Goal: Find contact information: Find contact information

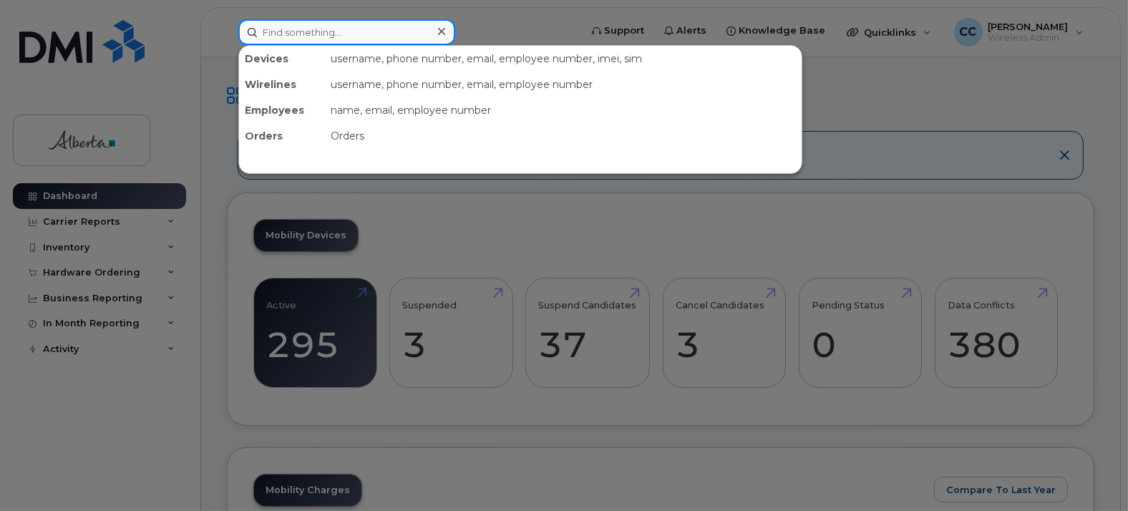
click at [273, 25] on input at bounding box center [346, 32] width 217 height 26
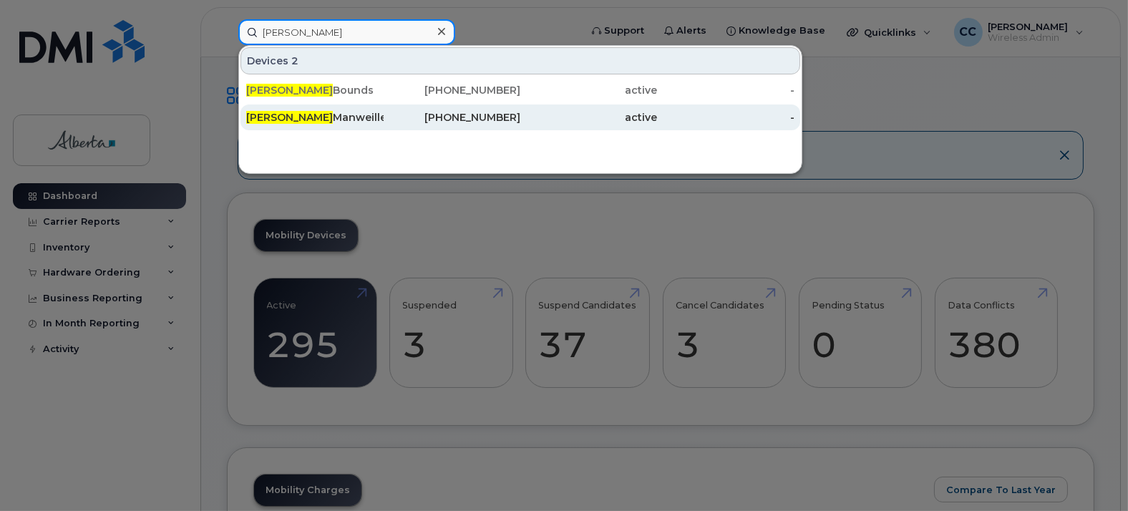
type input "[PERSON_NAME]"
click at [429, 112] on div "[PHONE_NUMBER]" at bounding box center [452, 117] width 137 height 14
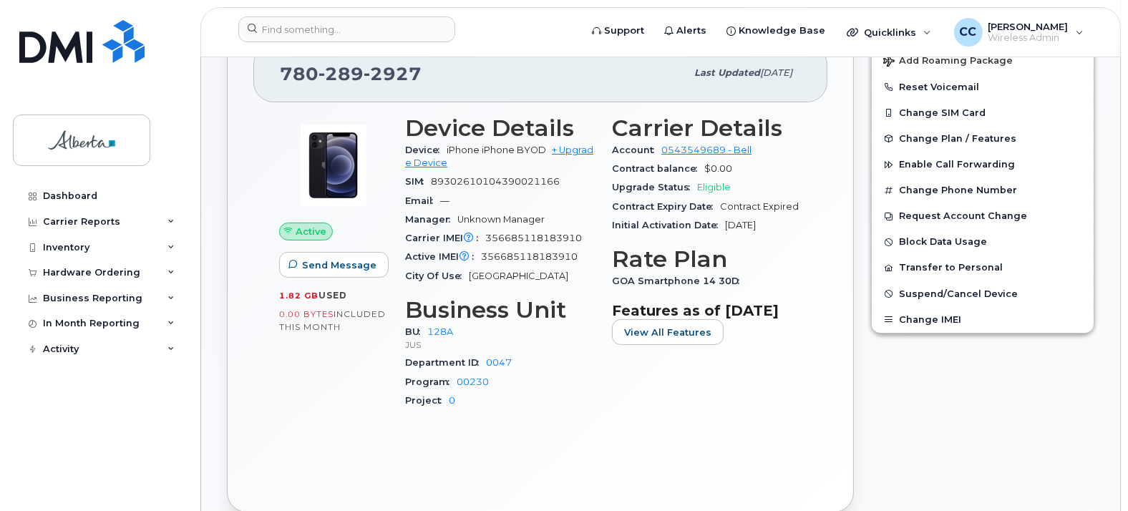
scroll to position [79, 0]
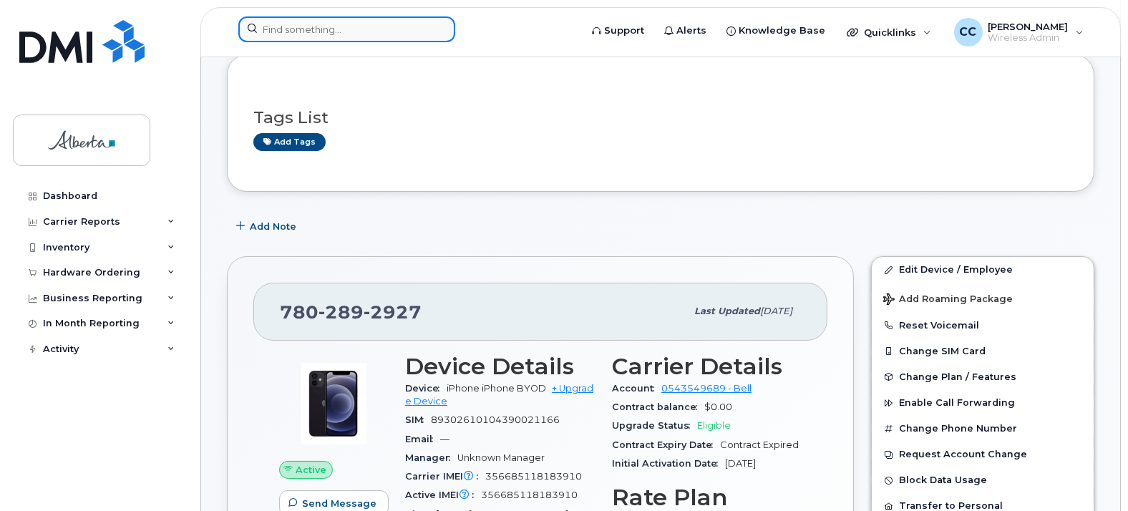
click at [439, 28] on div at bounding box center [346, 29] width 217 height 26
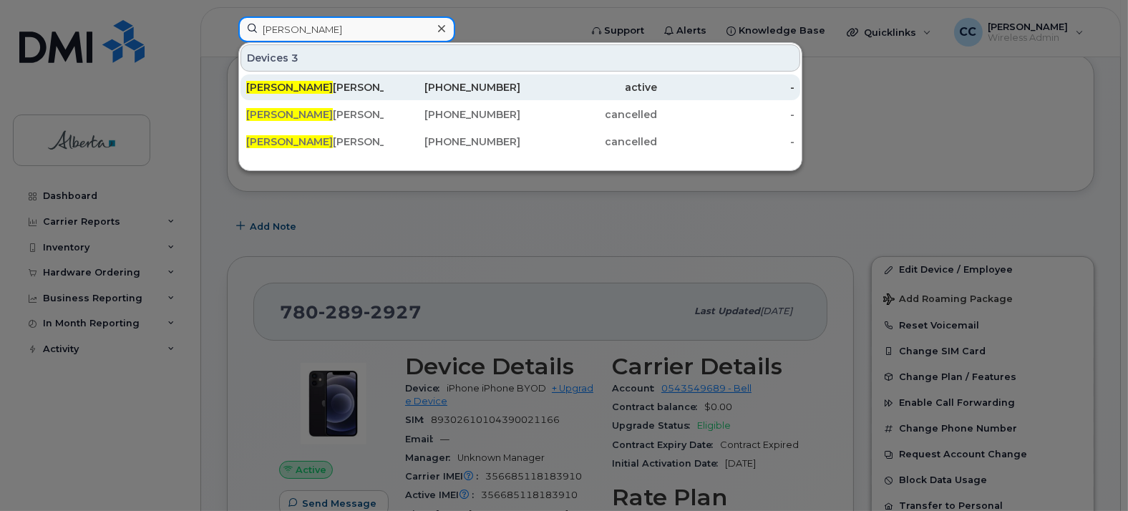
type input "sharon"
click at [460, 81] on div "780-908-6471" at bounding box center [452, 87] width 137 height 14
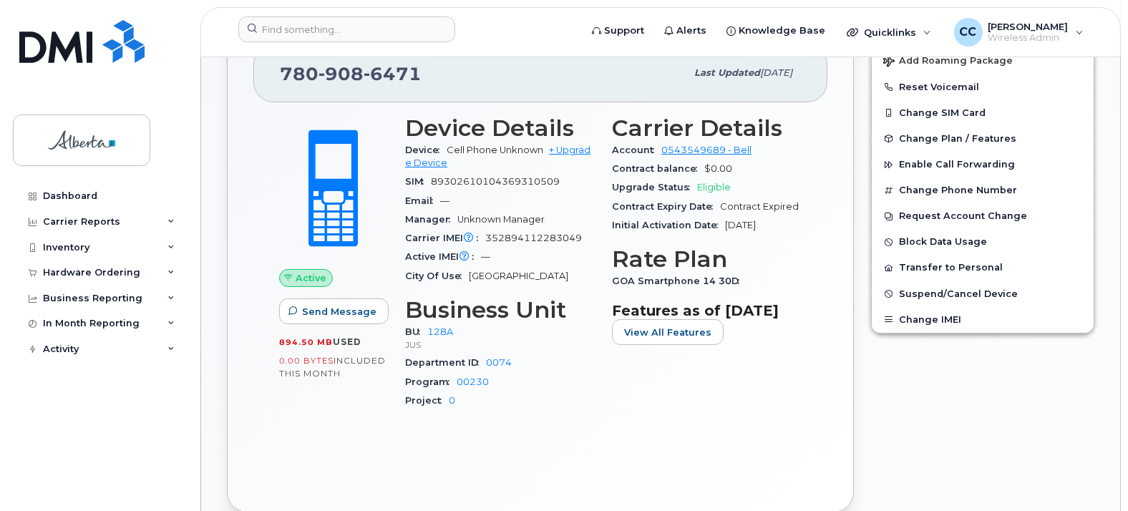
scroll to position [397, 0]
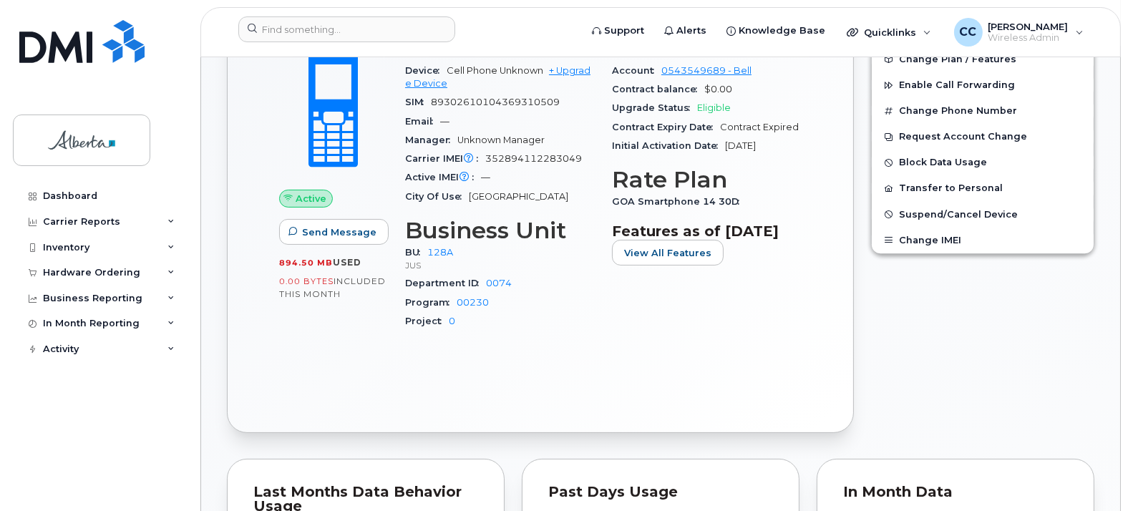
click at [180, 451] on div "Dashboard Carrier Reports Monthly Billing Data Pooling Average Costing Accounti…" at bounding box center [101, 336] width 177 height 306
click at [180, 445] on div "Dashboard Carrier Reports Monthly Billing Data Pooling Average Costing Accounti…" at bounding box center [101, 336] width 177 height 306
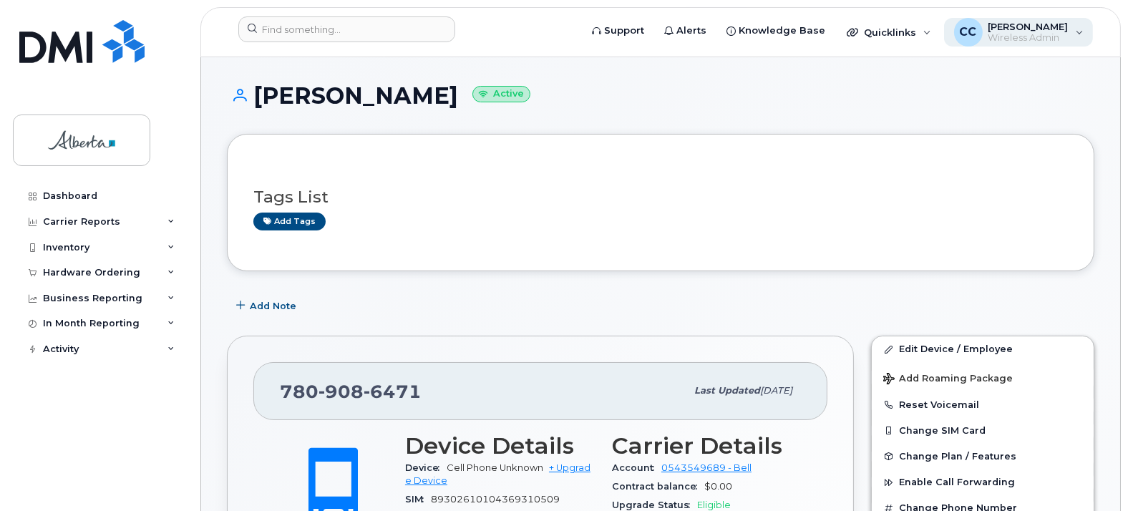
click at [1080, 32] on div "CC Colleen Chow Wireless Admin" at bounding box center [1019, 32] width 150 height 29
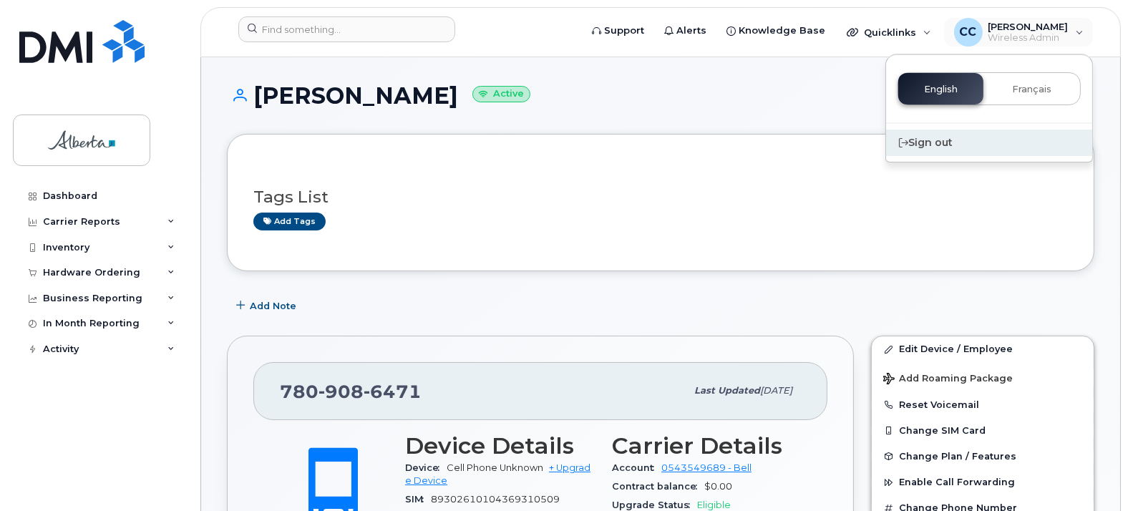
click at [948, 139] on div "Sign out" at bounding box center [989, 143] width 206 height 26
